Goal: Information Seeking & Learning: Learn about a topic

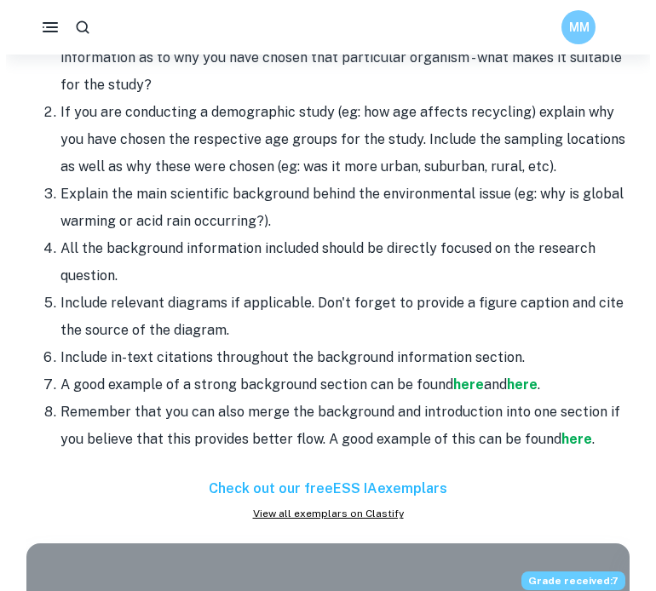
scroll to position [1824, 0]
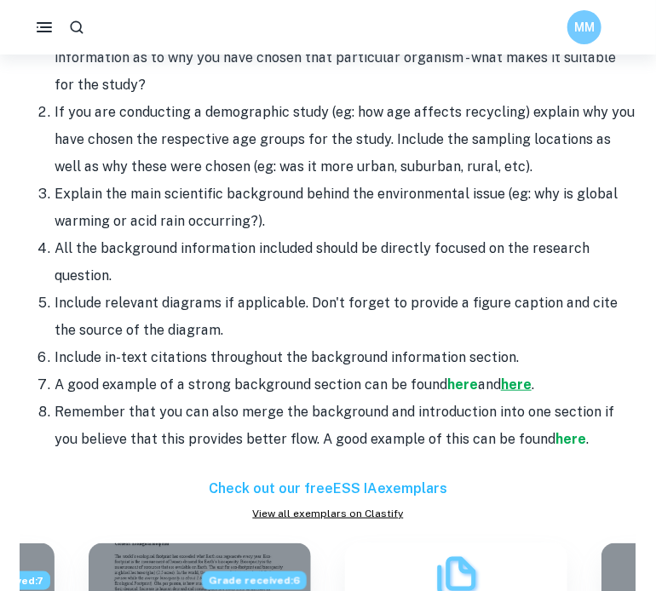
click at [523, 388] on strong "here" at bounding box center [516, 384] width 31 height 16
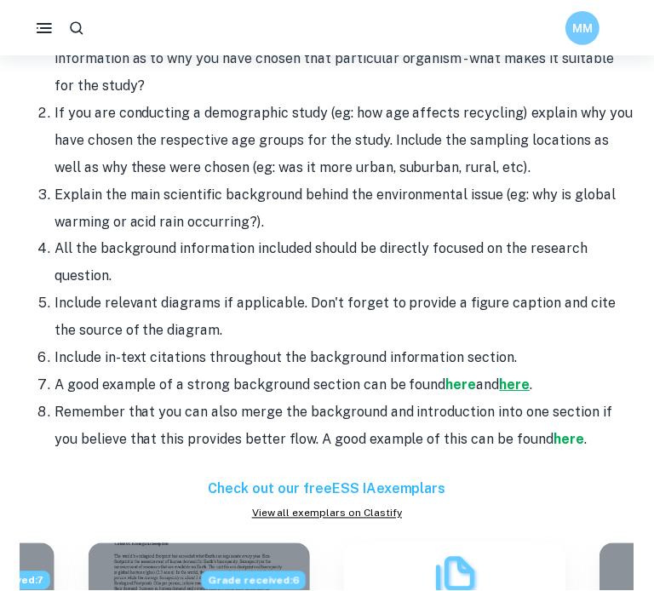
scroll to position [1823, 0]
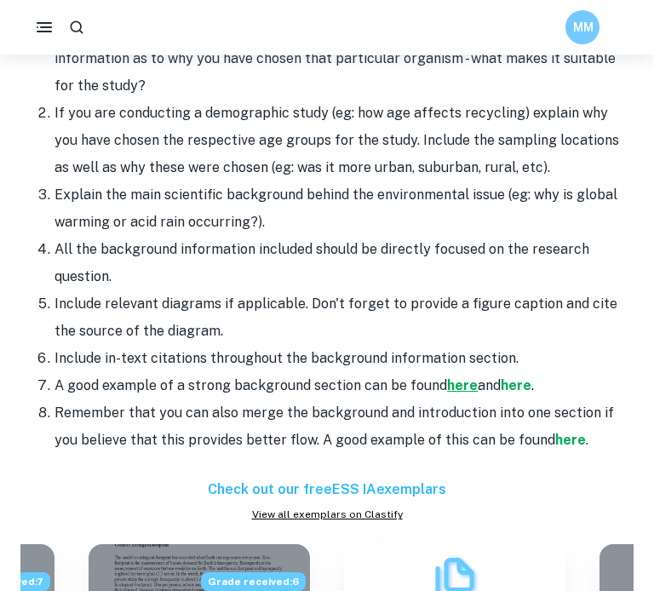
click at [464, 387] on strong "here" at bounding box center [462, 385] width 31 height 16
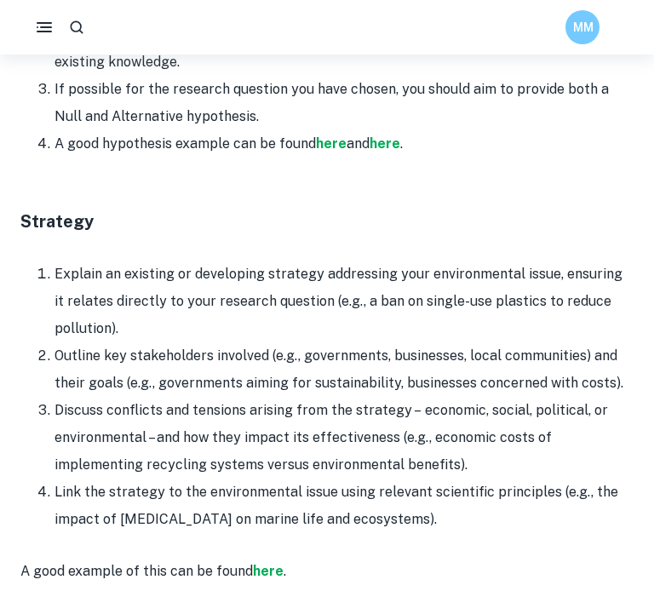
scroll to position [2691, 0]
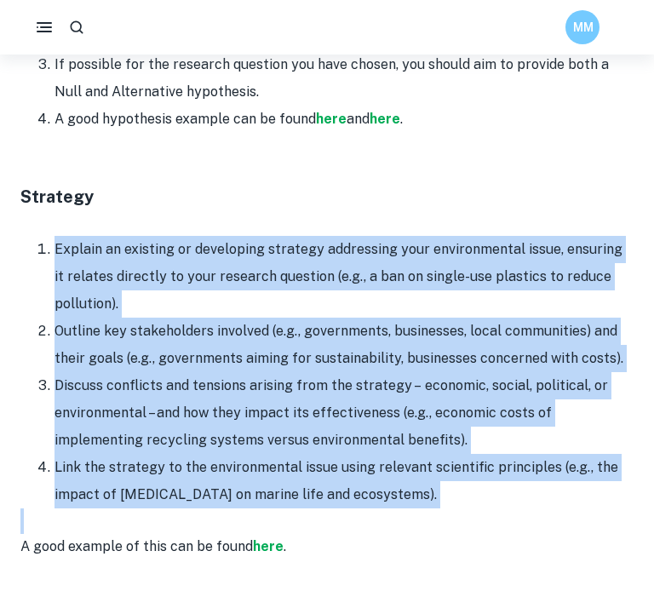
drag, startPoint x: 439, startPoint y: 510, endPoint x: 36, endPoint y: 244, distance: 483.3
click at [36, 244] on div "Are you looking to start writing your ESS IA but need some inspiration? Clastif…" at bounding box center [326, 398] width 613 height 4800
copy div "Explain an existing or developing strategy addressing your environmental issue,…"
click at [273, 254] on li "Explain an existing or developing strategy addressing your environmental issue,…" at bounding box center [344, 277] width 579 height 82
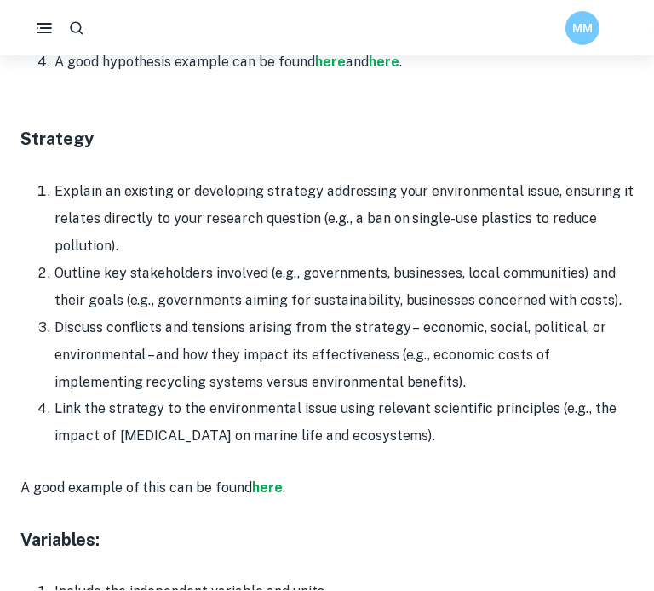
scroll to position [2749, 0]
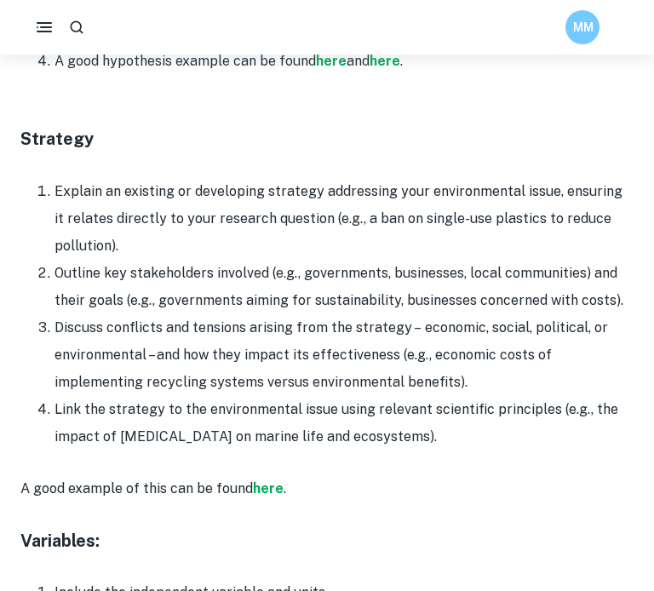
drag, startPoint x: 59, startPoint y: 191, endPoint x: 339, endPoint y: 400, distance: 349.9
click at [339, 400] on ol "Explain an existing or developing strategy addressing your environmental issue,…" at bounding box center [326, 314] width 613 height 273
drag, startPoint x: 426, startPoint y: 434, endPoint x: 32, endPoint y: 194, distance: 460.5
click at [32, 194] on ol "Explain an existing or developing strategy addressing your environmental issue,…" at bounding box center [326, 314] width 613 height 273
copy ol "Explain an existing or developing strategy addressing your environmental issue,…"
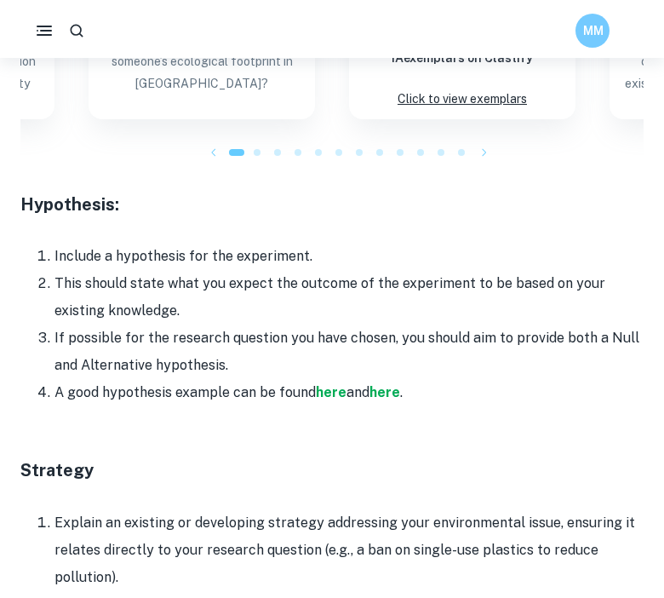
scroll to position [2422, 0]
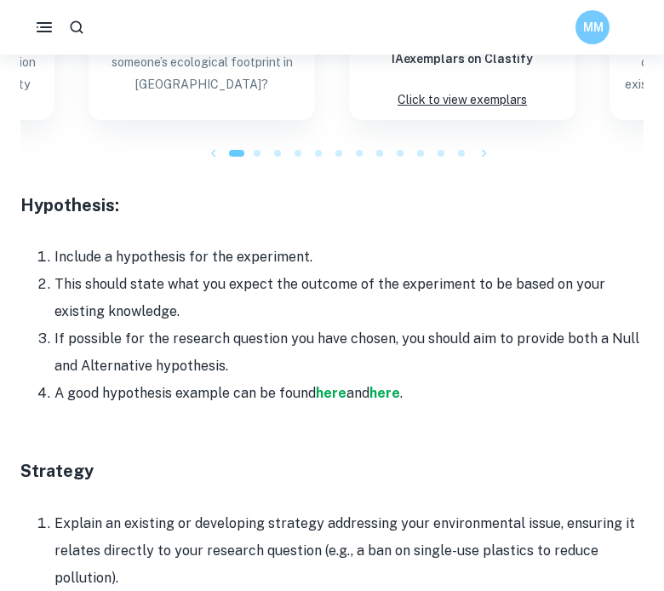
click at [25, 205] on h3 "Hypothesis:" at bounding box center [331, 205] width 623 height 26
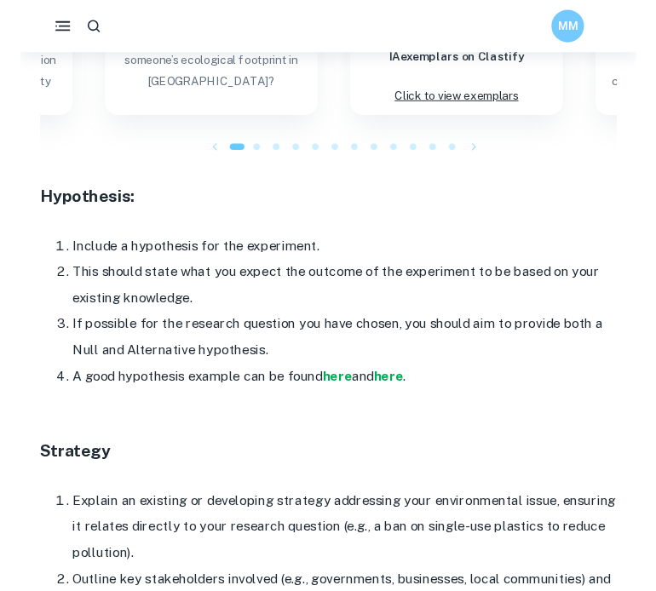
scroll to position [2419, 0]
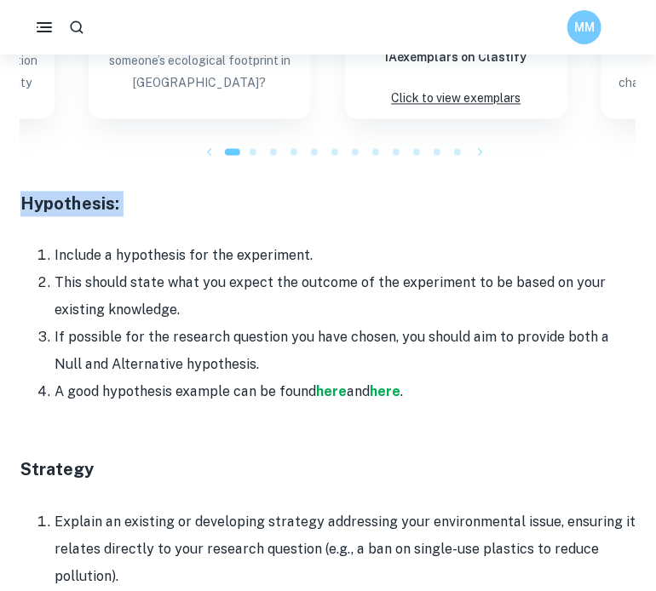
drag, startPoint x: 16, startPoint y: 221, endPoint x: 18, endPoint y: 207, distance: 13.7
click at [18, 207] on div "Home Blog ESS IA Format and Structure [2026 updated] ESS IA Format and Structur…" at bounding box center [328, 435] width 656 height 5598
drag, startPoint x: 22, startPoint y: 202, endPoint x: 235, endPoint y: 368, distance: 270.0
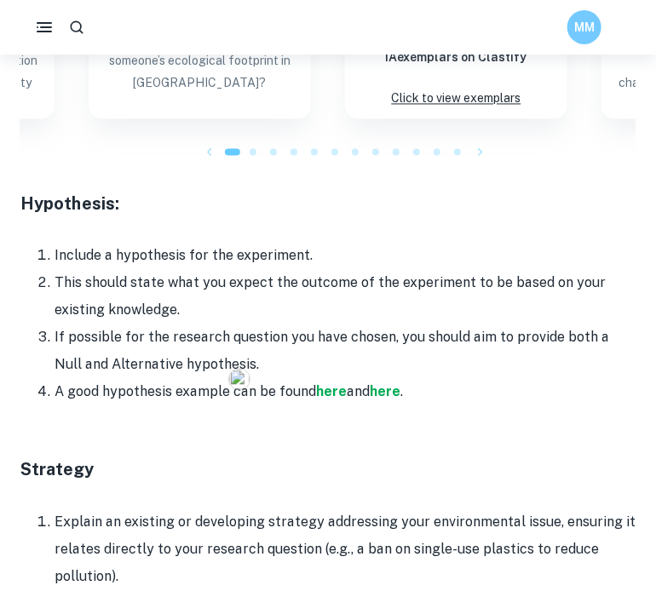
copy div "Hypothesis: Include a hypothesis for the experiment. This should state what you…"
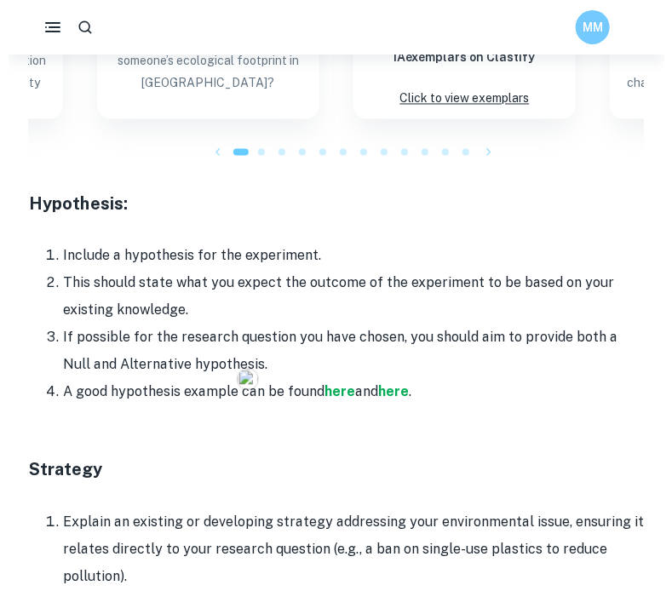
scroll to position [2399, 0]
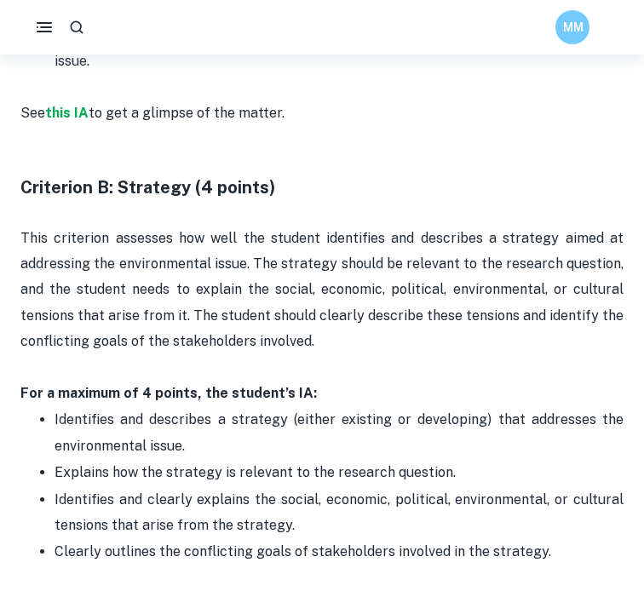
scroll to position [1332, 0]
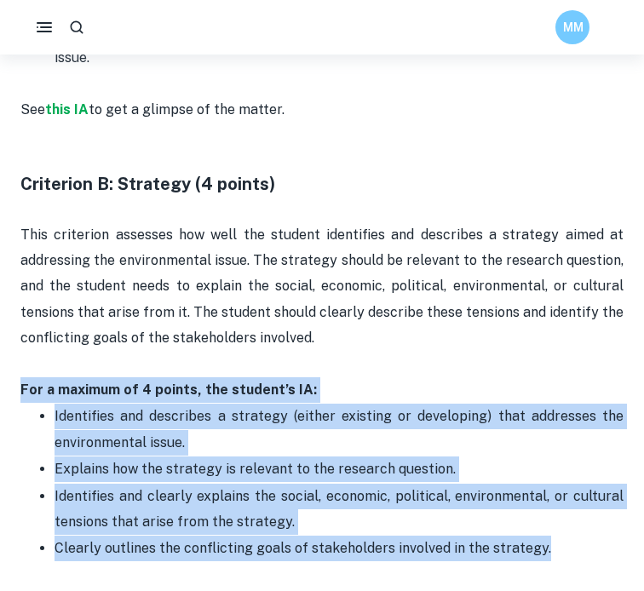
drag, startPoint x: 567, startPoint y: 527, endPoint x: 8, endPoint y: 370, distance: 581.1
copy div "For a maximum of 4 points, the student’s IA: Identifies and describes a strateg…"
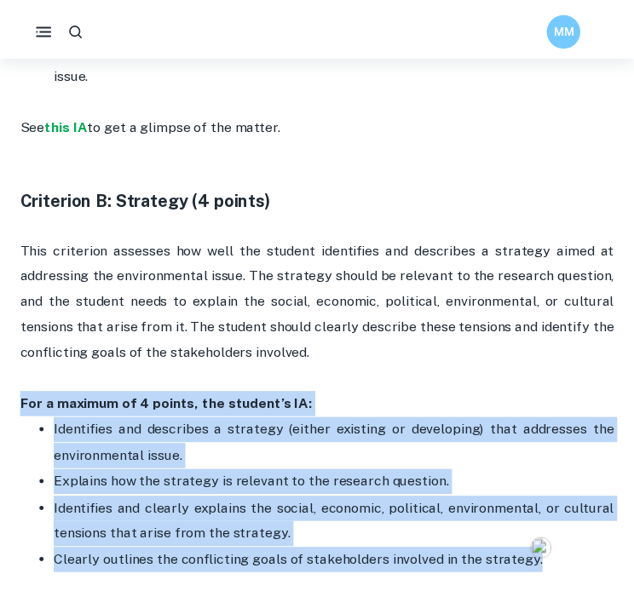
scroll to position [1312, 0]
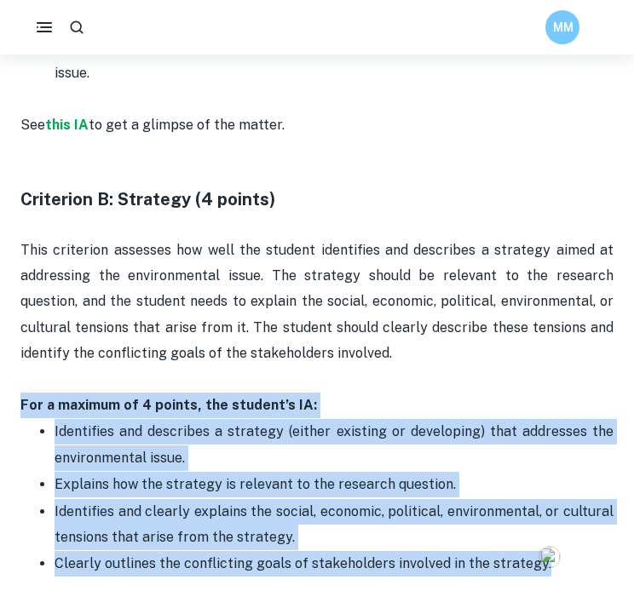
click at [169, 322] on p "This criterion assesses how well the student identifies and describes a strateg…" at bounding box center [316, 302] width 593 height 129
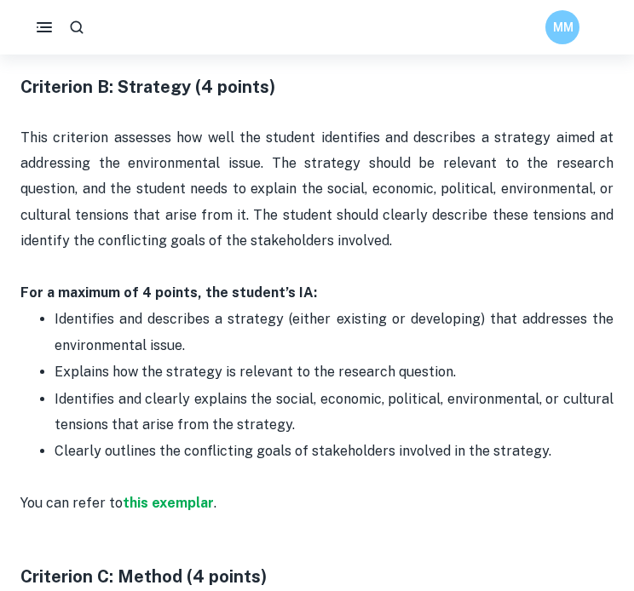
scroll to position [1426, 0]
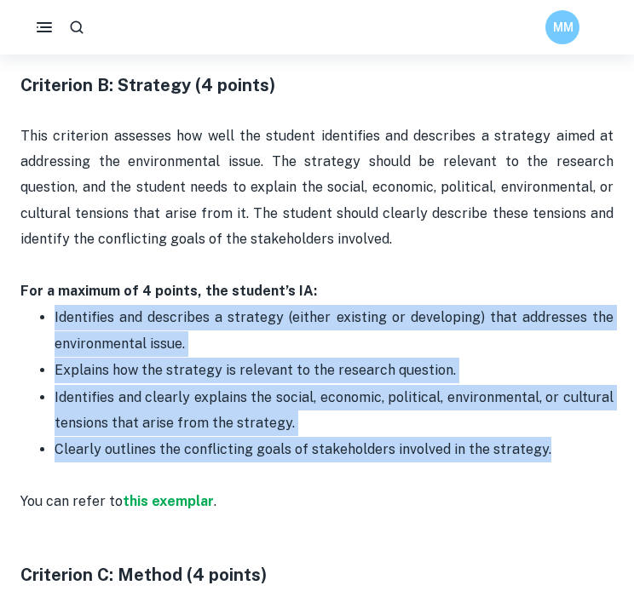
drag, startPoint x: 555, startPoint y: 438, endPoint x: 9, endPoint y: 312, distance: 561.1
copy ul "Identifies and describes a strategy (either existing or developing) that addres…"
click at [243, 332] on p "Identifies and describes a strategy (either existing or developing) that addres…" at bounding box center [334, 331] width 559 height 52
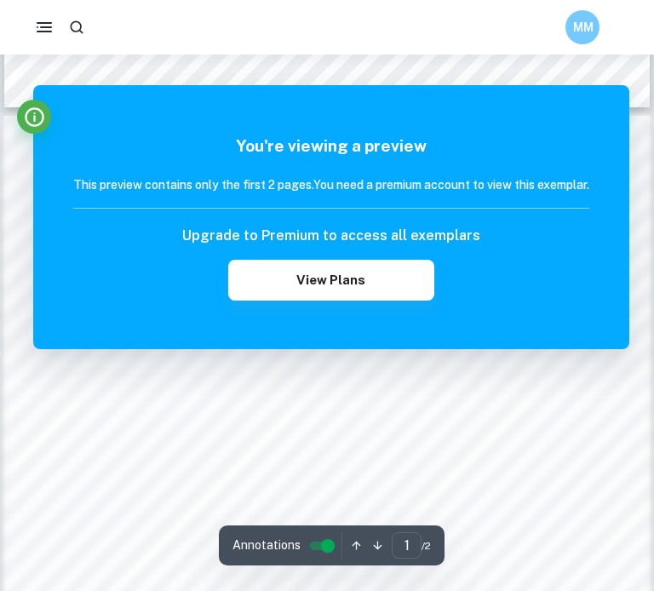
scroll to position [882, 0]
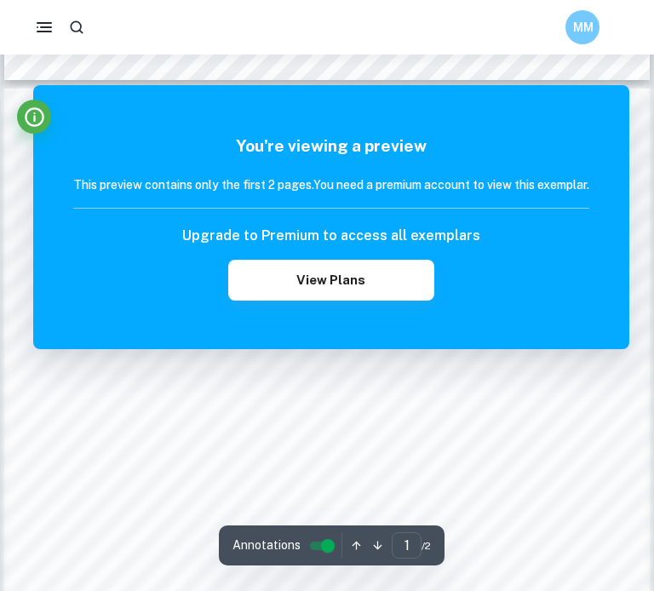
scroll to position [1031, 0]
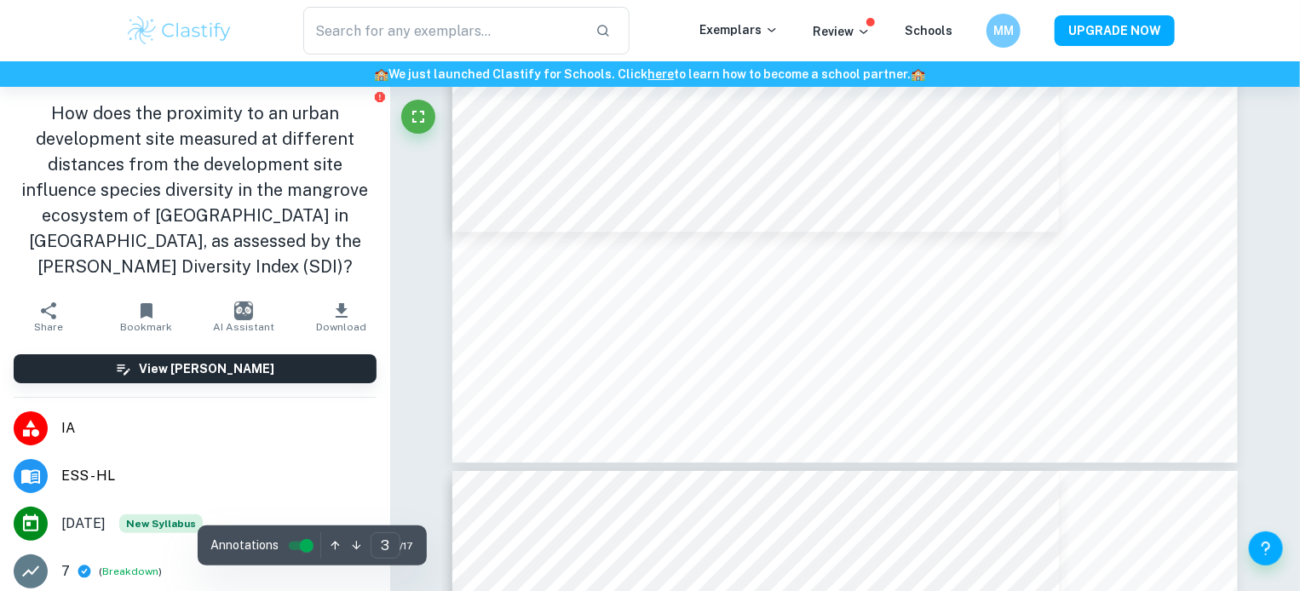
scroll to position [2903, 0]
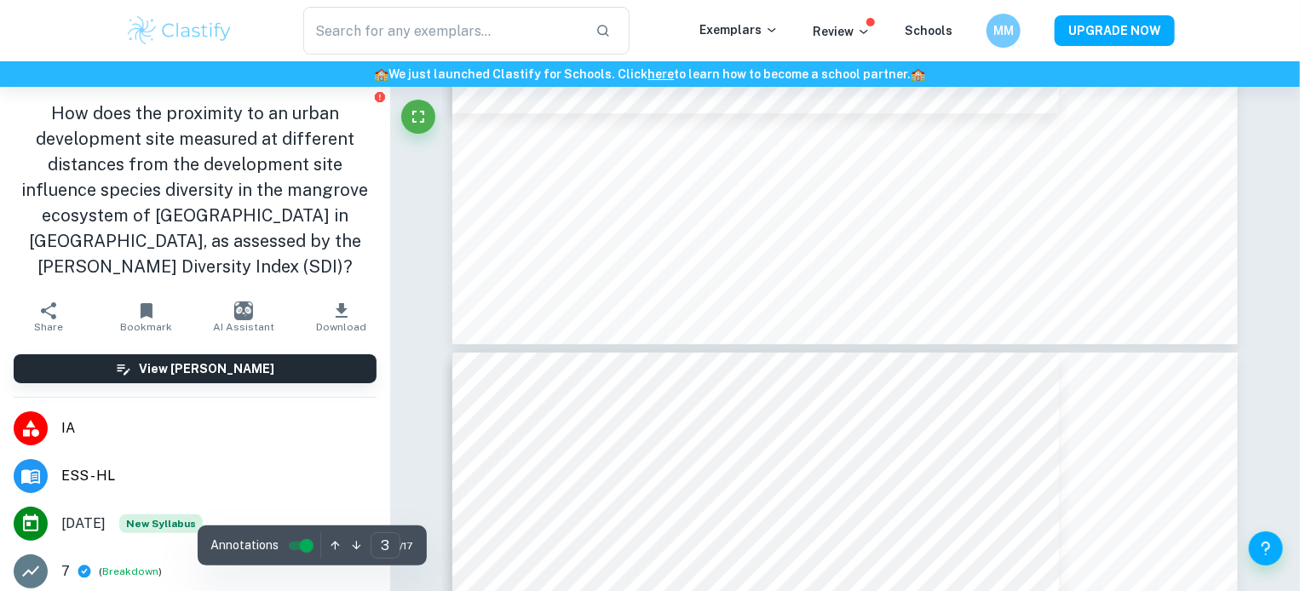
type input "4"
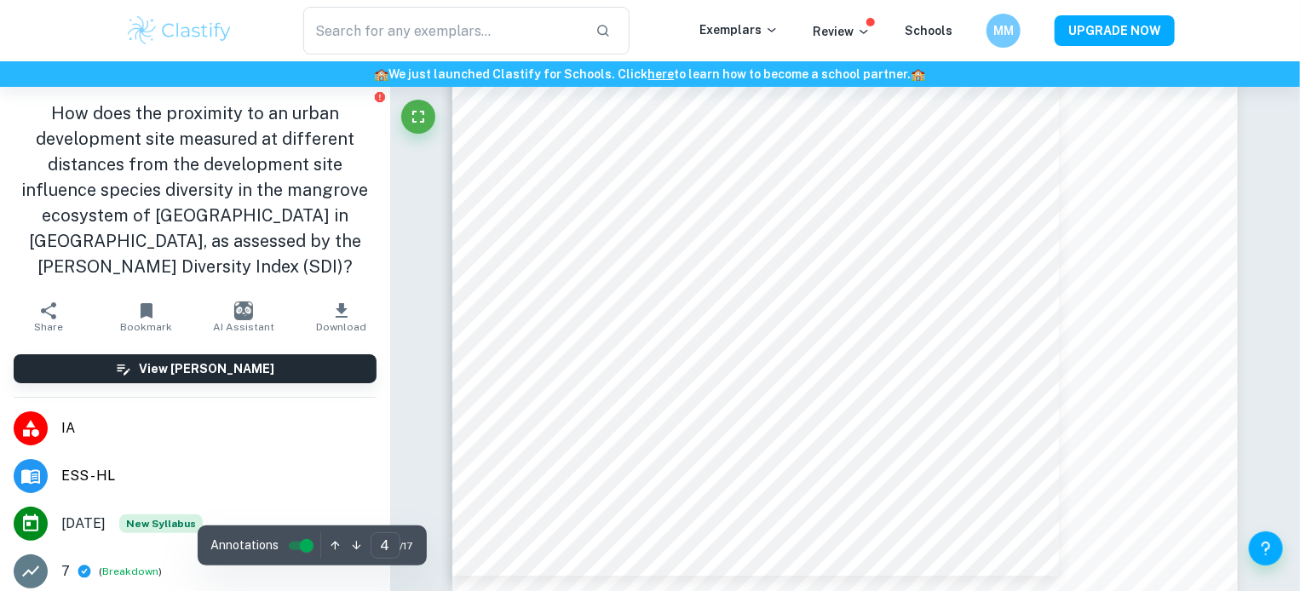
scroll to position [3584, 0]
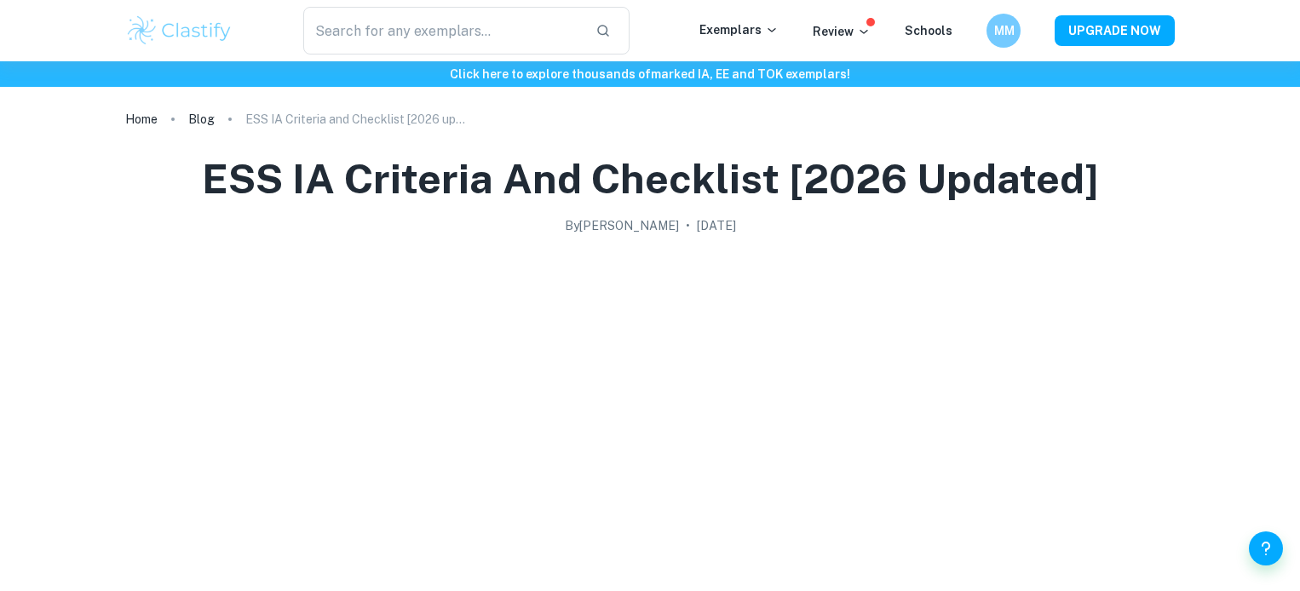
scroll to position [1426, 0]
